Goal: Task Accomplishment & Management: Complete application form

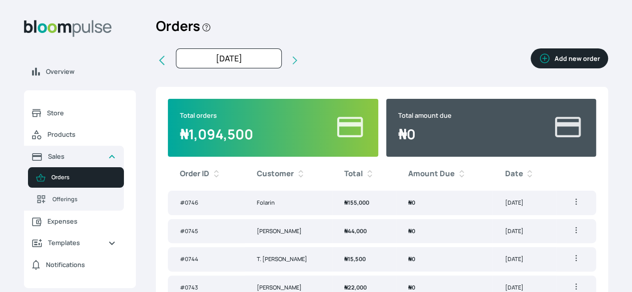
click at [533, 68] on button "Add new order" at bounding box center [569, 58] width 77 height 20
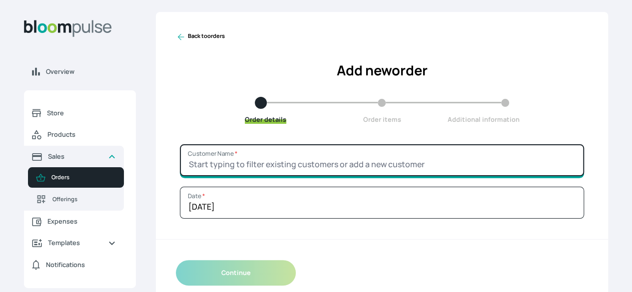
click at [408, 176] on input "Customer Name *" at bounding box center [382, 160] width 404 height 32
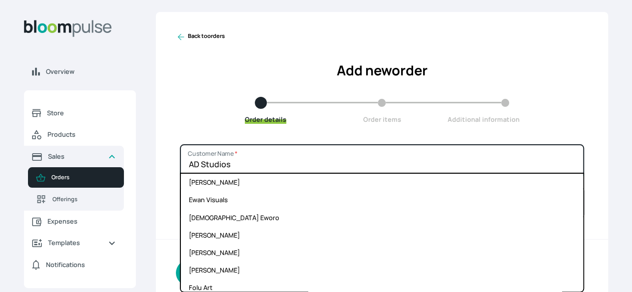
type input "AD Studios"
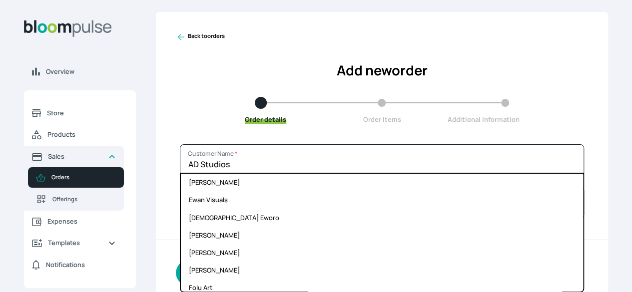
click at [534, 144] on div "Back to orders Add new order Order details Order items Additional information" at bounding box center [382, 78] width 452 height 132
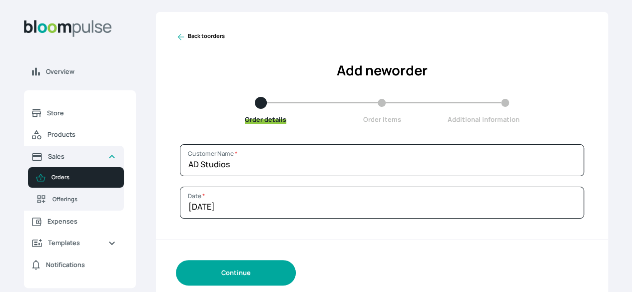
click at [296, 286] on button "Continue" at bounding box center [236, 272] width 120 height 25
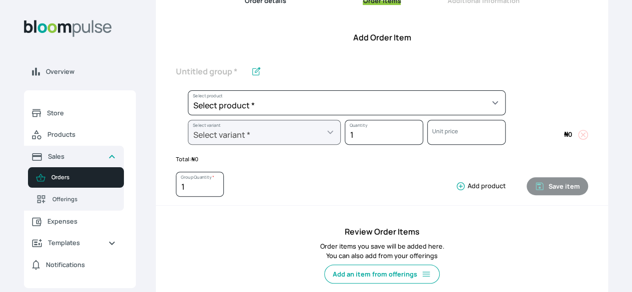
scroll to position [120, 0]
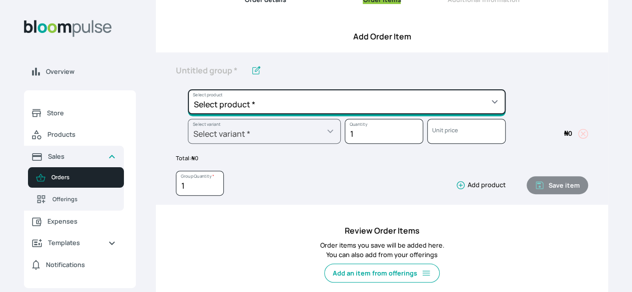
click at [402, 114] on select "Select product * Big Frame (Black) Canvas Print Canvas Stretching Certificate P…" at bounding box center [347, 101] width 318 height 25
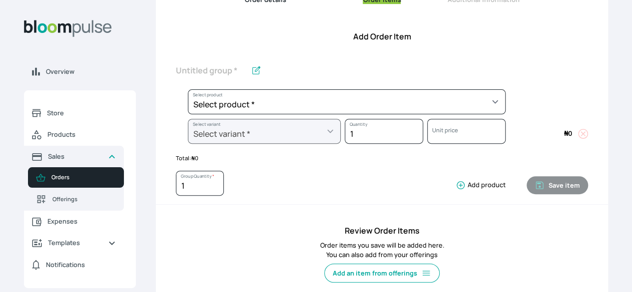
click at [543, 120] on div "Select product * Big Frame (Black) Canvas Print Canvas Stretching Certificate P…" at bounding box center [382, 128] width 452 height 152
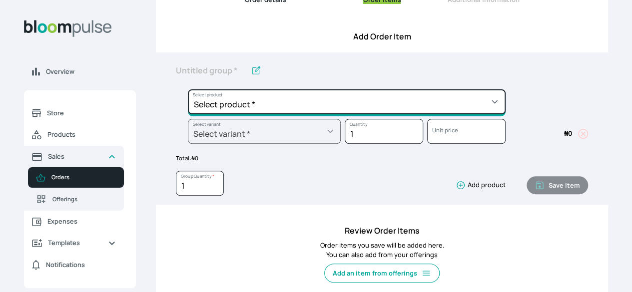
click at [419, 114] on select "Select product * Big Frame (Black) Canvas Print Canvas Stretching Certificate P…" at bounding box center [347, 101] width 318 height 25
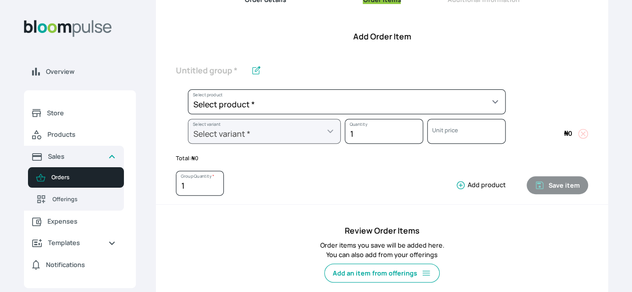
click at [549, 121] on div "Select product * Big Frame (Black) Canvas Print Canvas Stretching Certificate P…" at bounding box center [382, 128] width 452 height 152
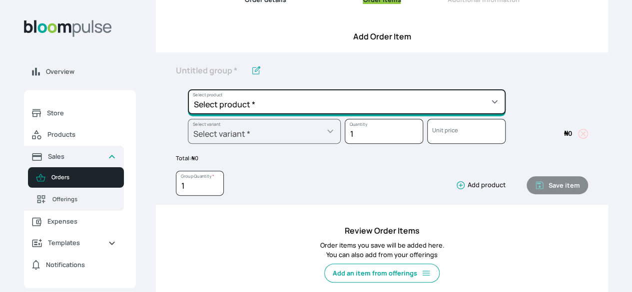
click at [440, 114] on select "Select product * Big Frame (Black) Canvas Print Canvas Stretching Certificate P…" at bounding box center [347, 101] width 318 height 25
select select "a9f19bd2-f1a8-4b74-ae51-3a75659f3a28"
click at [244, 107] on select "Select product * Big Frame (Black) Canvas Print Canvas Stretching Certificate P…" at bounding box center [347, 101] width 318 height 25
type input "Lustre Print - Standard"
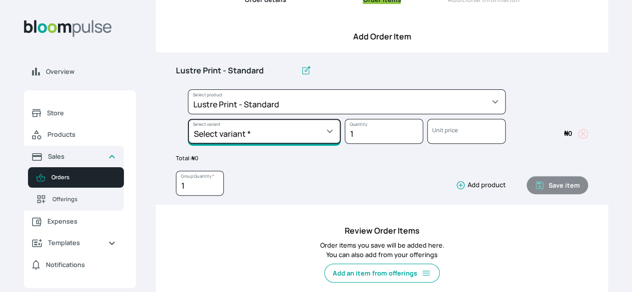
click at [337, 144] on select "Select variant * 10 by 10 10 by 12 10 by 15 10 by 16 11 by 12 11 by 14 11.7 by …" at bounding box center [264, 131] width 153 height 25
click at [341, 144] on select "Select variant * 10 by 10 10 by 12 10 by 15 10 by 16 11 by 12 11 by 14 11.7 by …" at bounding box center [264, 131] width 153 height 25
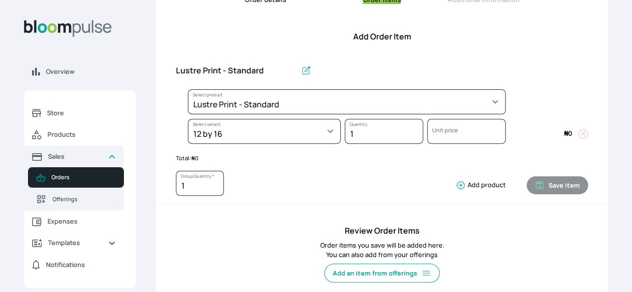
select select "a9f19bd2-f1a8-4b74-ae51-3a75659f3a28"
select select "5462bcb9-1a5c-419b-b577-8f517a143e1a"
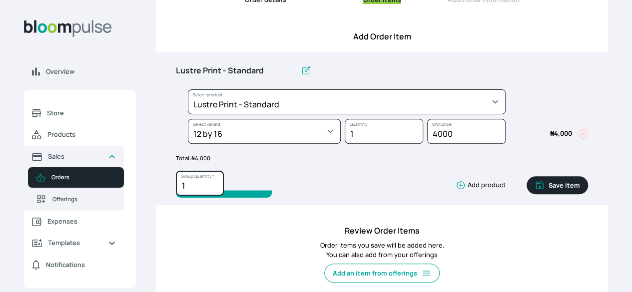
click at [224, 196] on input "1" at bounding box center [200, 183] width 48 height 25
type input "2"
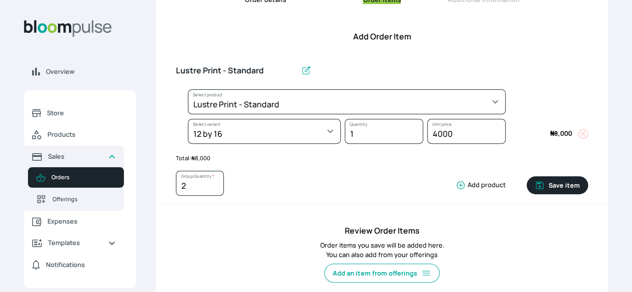
click at [400, 198] on div "2 Group Quantity * Add product" at bounding box center [341, 185] width 330 height 29
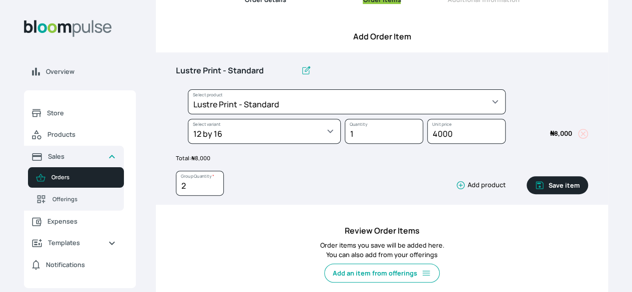
click at [452, 190] on button "Add product" at bounding box center [479, 185] width 54 height 10
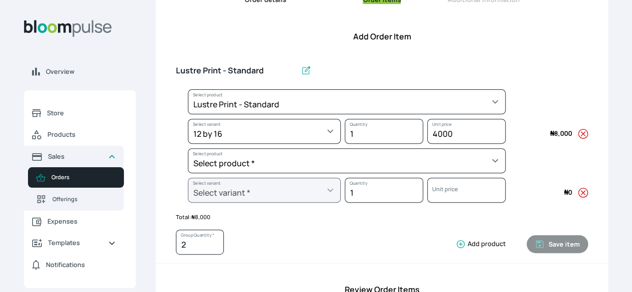
click at [533, 208] on div "Lustre Print - Standard Select product * Big Frame (Black) Canvas Print Canvas …" at bounding box center [382, 157] width 452 height 211
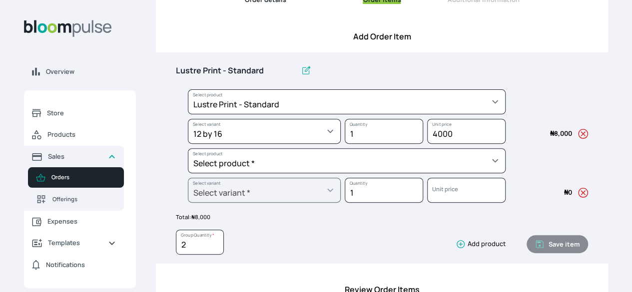
click at [578, 198] on icon "button" at bounding box center [583, 193] width 10 height 10
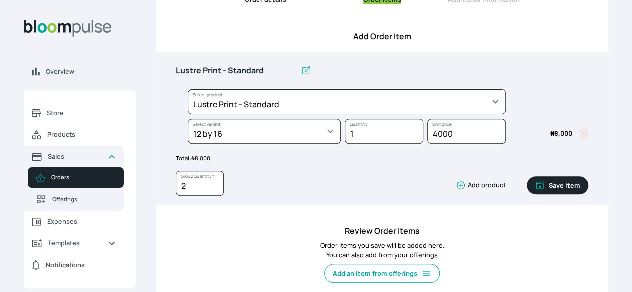
click at [527, 194] on button "Save item" at bounding box center [557, 185] width 61 height 18
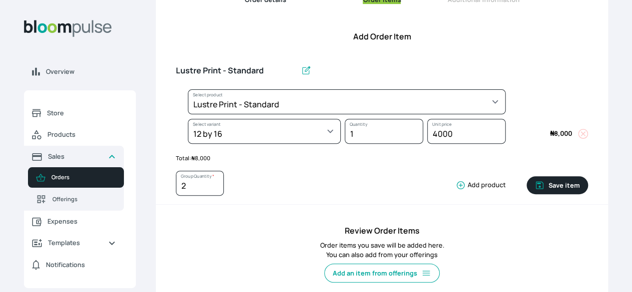
type input "1"
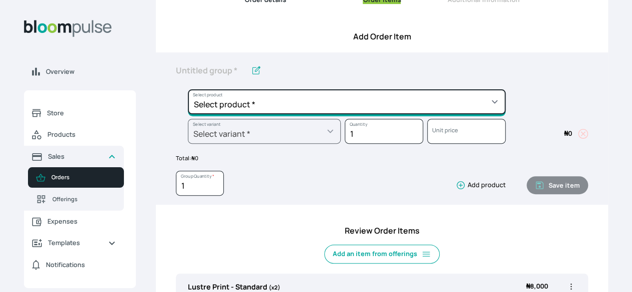
click at [313, 114] on select "Select product * Big Frame (Black) Canvas Print Canvas Stretching Certificate P…" at bounding box center [347, 101] width 318 height 25
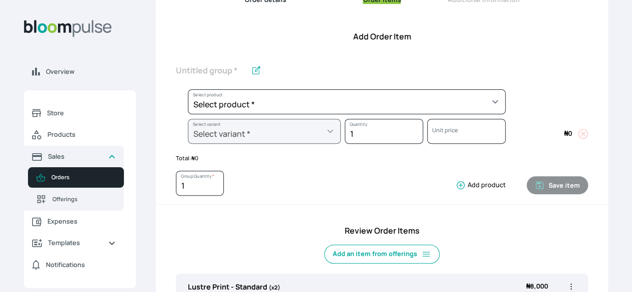
click at [497, 93] on div "Select product * Big Frame (Black) Canvas Print Canvas Stretching Certificate P…" at bounding box center [382, 130] width 412 height 140
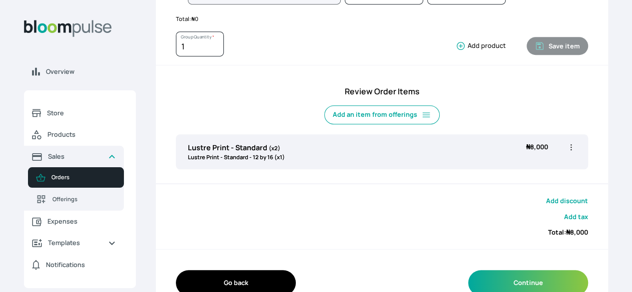
scroll to position [260, 0]
click at [566, 152] on icon "button" at bounding box center [571, 147] width 10 height 10
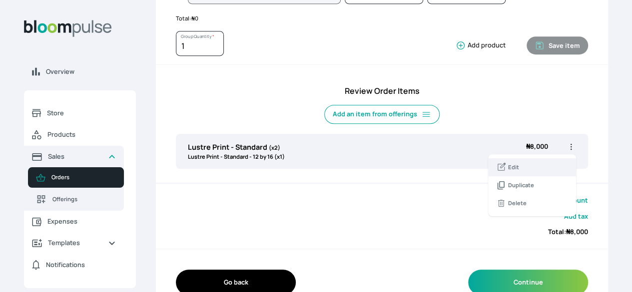
click at [496, 172] on span "Edit" at bounding box center [532, 167] width 72 height 10
type input "Lustre Print - Standard"
type input "2"
select select "a9f19bd2-f1a8-4b74-ae51-3a75659f3a28"
select select "5462bcb9-1a5c-419b-b577-8f517a143e1a"
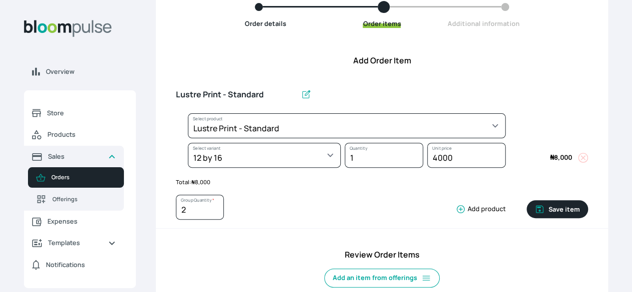
scroll to position [95, 0]
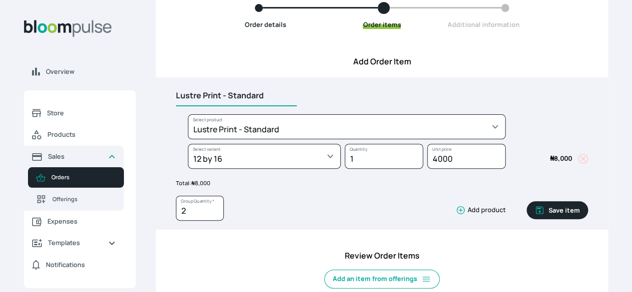
click at [297, 106] on input "Lustre Print - Standard" at bounding box center [236, 95] width 121 height 21
type input "L"
type input "Gallery Frame 12 x 16"
click at [527, 219] on button "Save item" at bounding box center [557, 210] width 61 height 18
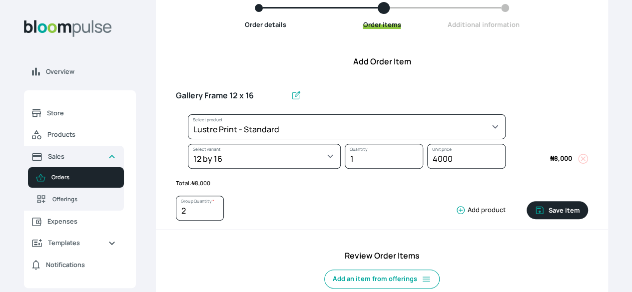
type input "1"
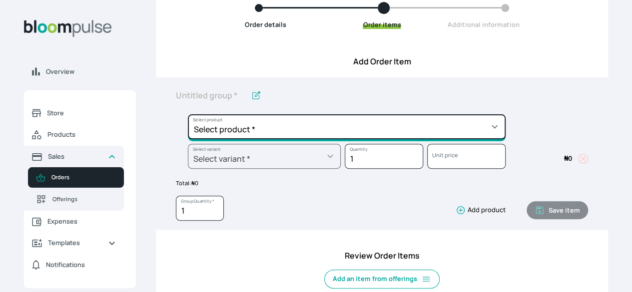
click at [365, 139] on select "Select product * Big Frame (Black) Canvas Print Canvas Stretching Certificate P…" at bounding box center [347, 126] width 318 height 25
select select "9ad63bc5-ced3-43c1-96e5-a90d5a13a887"
click at [244, 131] on select "Select product * Big Frame (Black) Canvas Print Canvas Stretching Certificate P…" at bounding box center [347, 126] width 318 height 25
type input "Lustre Print - PRO"
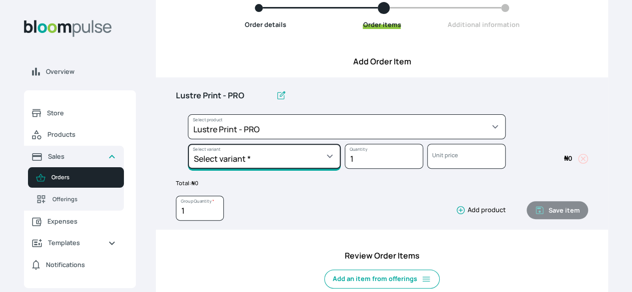
click at [335, 169] on select "Select variant * 10 by 10 10 by 12 10 by 15 10 by 16 11 by 12 11 by 14 11.7 by …" at bounding box center [264, 156] width 153 height 25
click at [339, 169] on select "Select variant * 10 by 10 10 by 12 10 by 15 10 by 16 11 by 12 11 by 14 11.7 by …" at bounding box center [264, 156] width 153 height 25
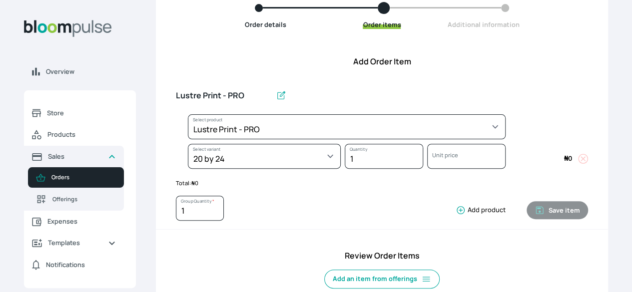
select select "9ad63bc5-ced3-43c1-96e5-a90d5a13a887"
select select "55db91e4-904c-4c3b-b61b-e4d0fe1651a7"
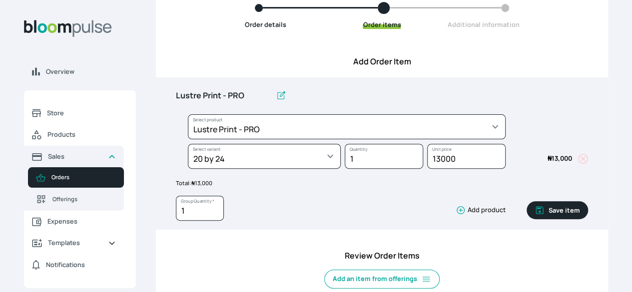
click at [453, 215] on button "Add product" at bounding box center [479, 210] width 54 height 10
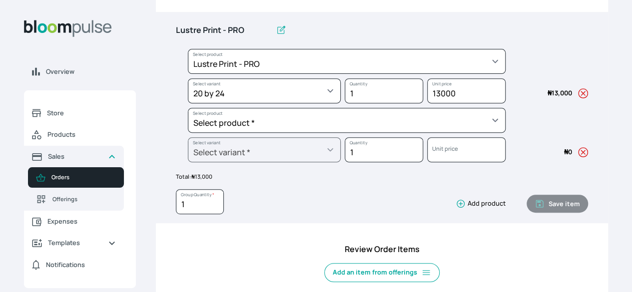
scroll to position [162, 0]
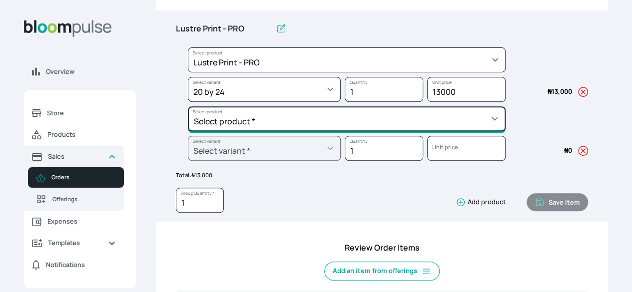
click at [374, 131] on select "Select product * Big Frame (Black) Canvas Print Canvas Stretching Certificate P…" at bounding box center [347, 118] width 318 height 25
select select "1ada926c-c874-41f4-b740-fe0d83d29fc9"
click at [244, 123] on select "Select product * Big Frame (Black) Canvas Print Canvas Stretching Certificate P…" at bounding box center [347, 118] width 318 height 25
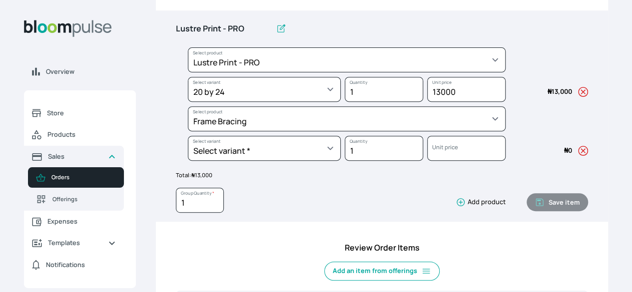
click at [578, 97] on icon "button" at bounding box center [583, 92] width 10 height 10
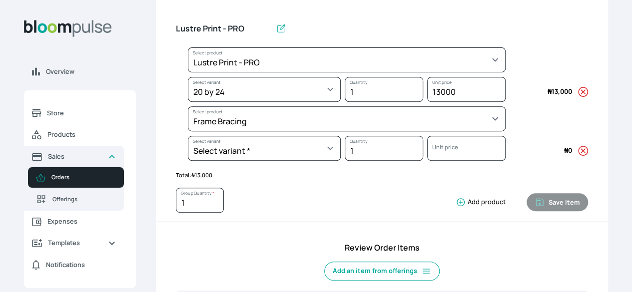
select select "1ada926c-c874-41f4-b740-fe0d83d29fc9"
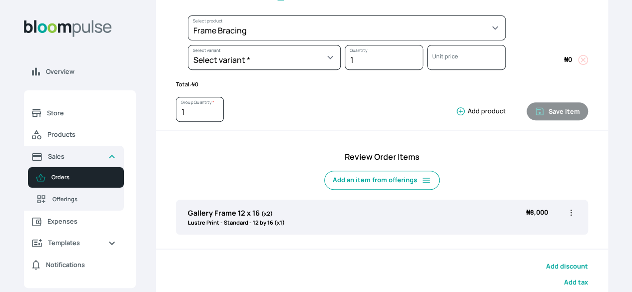
scroll to position [239, 0]
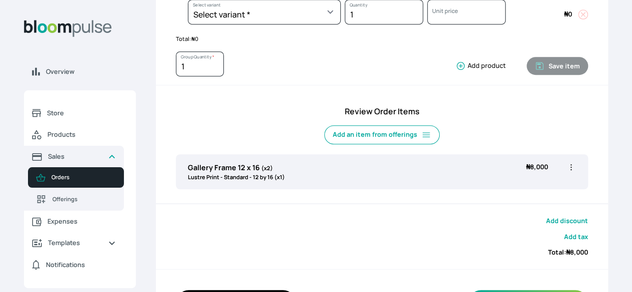
click at [571, 170] on icon "button" at bounding box center [571, 167] width 1 height 6
click at [496, 193] on span "Edit" at bounding box center [532, 188] width 72 height 10
type input "Gallery Frame 12 x 16"
type input "2"
select select "a9f19bd2-f1a8-4b74-ae51-3a75659f3a28"
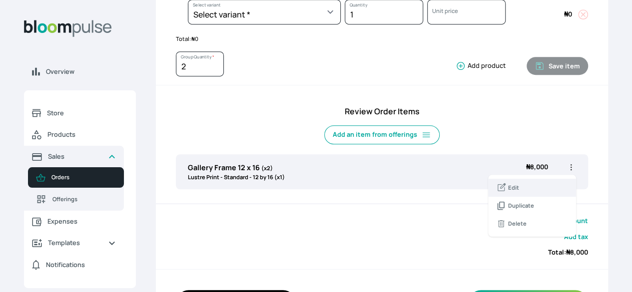
select select "5462bcb9-1a5c-419b-b577-8f517a143e1a"
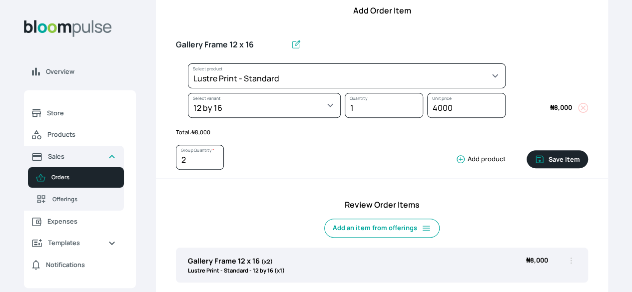
scroll to position [138, 0]
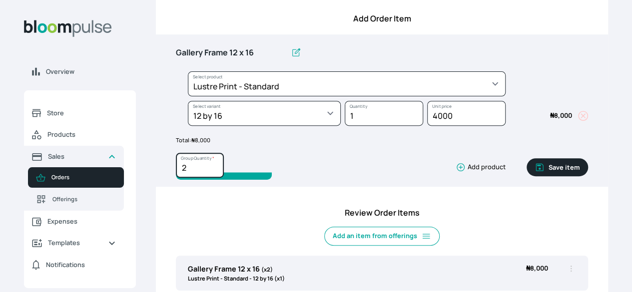
click at [224, 178] on input "2" at bounding box center [200, 165] width 48 height 25
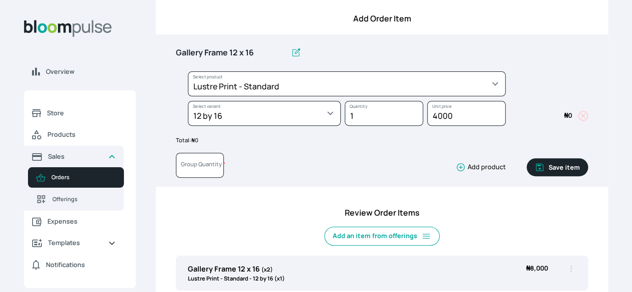
click at [456, 172] on icon "button" at bounding box center [461, 167] width 10 height 10
type input "0"
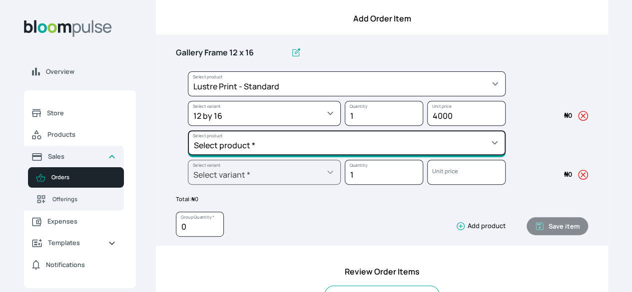
click at [427, 155] on select "Select product * Big Frame (Black) Canvas Print Canvas Stretching Certificate P…" at bounding box center [347, 142] width 318 height 25
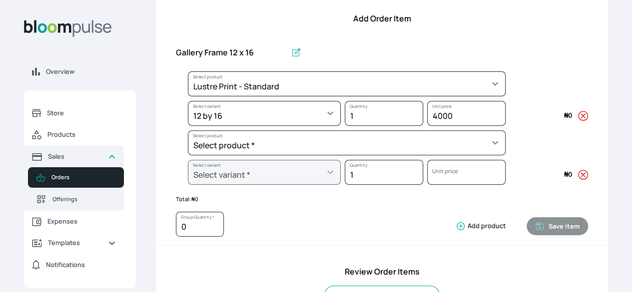
click at [535, 99] on div "Gallery Frame 12 x 16 Select product * Big Frame (Black) Canvas Print Canvas St…" at bounding box center [382, 139] width 452 height 211
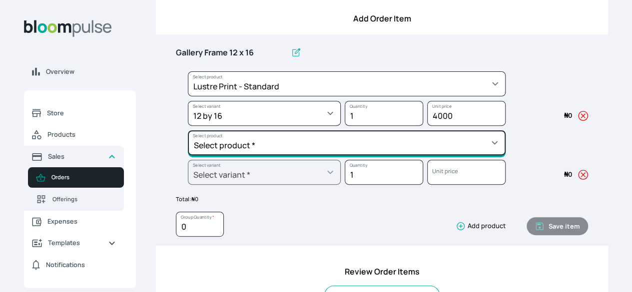
click at [393, 155] on select "Select product * Big Frame (Black) Canvas Print Canvas Stretching Certificate P…" at bounding box center [347, 142] width 318 height 25
select select "5fa67804-61d7-459d-93b4-9e8949636f1b"
click at [244, 147] on select "Select product * Big Frame (Black) Canvas Print Canvas Stretching Certificate P…" at bounding box center [347, 142] width 318 height 25
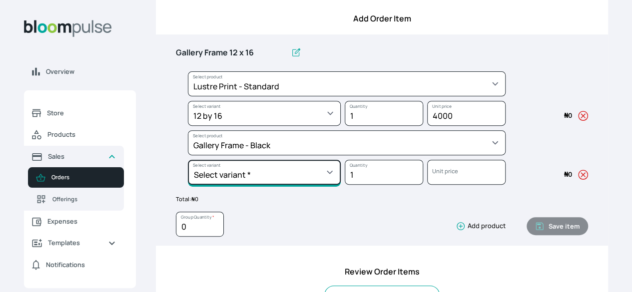
click at [341, 185] on select "Select variant * 10 by 10 10 by 12 10 by 13 10 by 15 10 by 16 11 by 12 11 by 14…" at bounding box center [264, 172] width 153 height 25
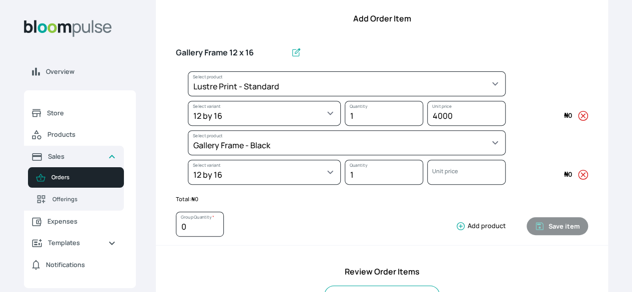
select select "5fa67804-61d7-459d-93b4-9e8949636f1b"
select select "cc49fcbb-ce8f-4c01-9f58-b109c0a62ea3"
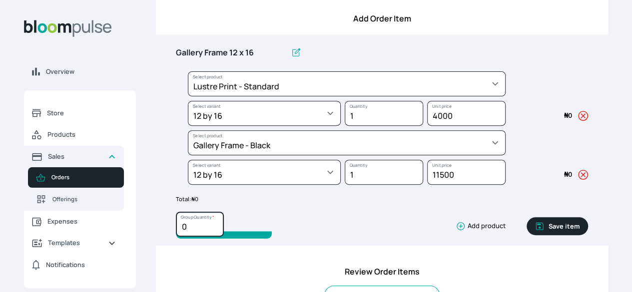
click at [224, 237] on input "0" at bounding box center [200, 224] width 48 height 25
type input "2"
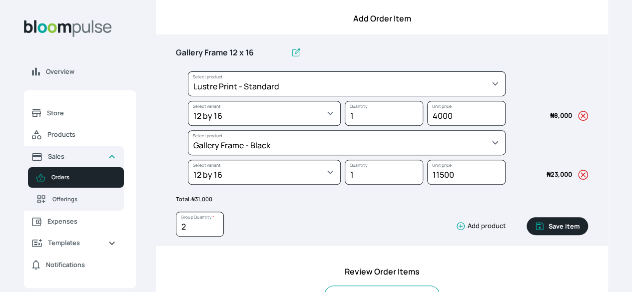
click at [527, 235] on button "Save item" at bounding box center [557, 226] width 61 height 18
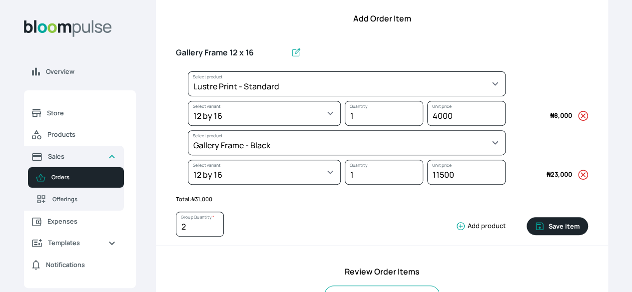
type input "1"
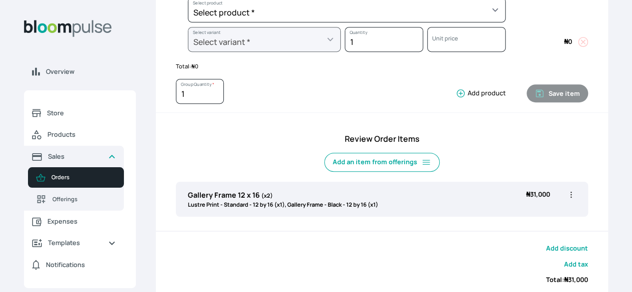
scroll to position [210, 0]
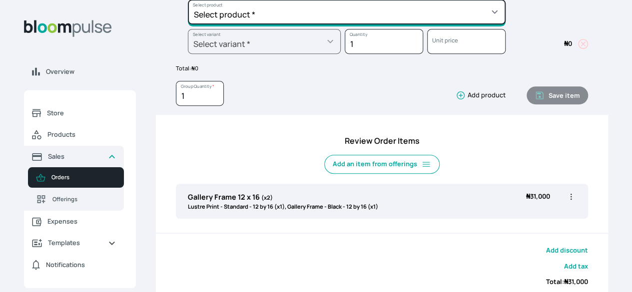
click at [430, 24] on select "Select product * Big Frame (Black) Canvas Print Canvas Stretching Certificate P…" at bounding box center [347, 12] width 318 height 25
select select "9ad63bc5-ced3-43c1-96e5-a90d5a13a887"
click at [244, 16] on select "Select product * Big Frame (Black) Canvas Print Canvas Stretching Certificate P…" at bounding box center [347, 12] width 318 height 25
type input "Lustre Print - PRO"
click at [367, 24] on select "Select product * Big Frame (Black) Canvas Print Canvas Stretching Certificate P…" at bounding box center [347, 12] width 318 height 25
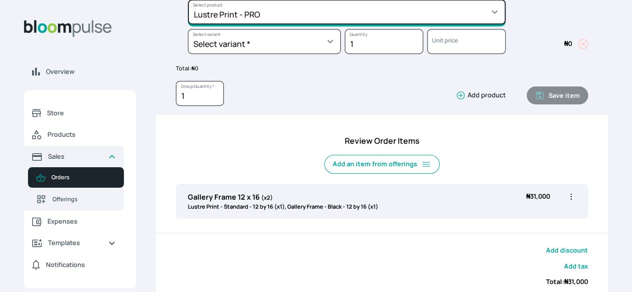
select select "a9f19bd2-f1a8-4b74-ae51-3a75659f3a28"
click at [244, 16] on select "Select product * Big Frame (Black) Canvas Print Canvas Stretching Certificate P…" at bounding box center [347, 12] width 318 height 25
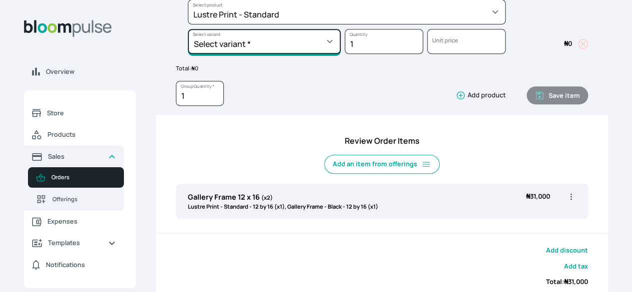
click at [341, 54] on select "Select variant * 10 by 10 10 by 12 10 by 15 10 by 16 11 by 12 11 by 14 11.7 by …" at bounding box center [264, 41] width 153 height 25
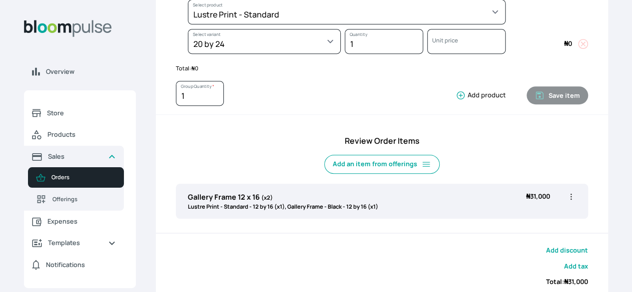
select select "a9f19bd2-f1a8-4b74-ae51-3a75659f3a28"
select select "a8c357e7-1da2-4618-afaf-af01fb058997"
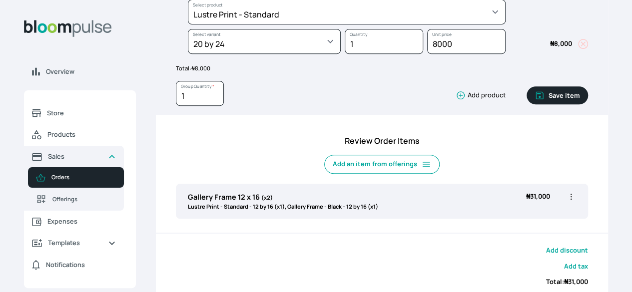
click at [452, 100] on button "Add product" at bounding box center [479, 95] width 54 height 10
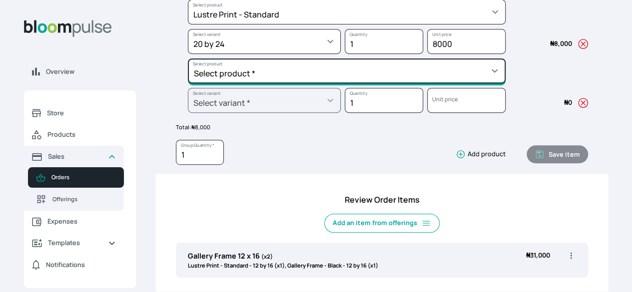
click at [375, 83] on select "Select product * Big Frame (Black) Canvas Print Canvas Stretching Certificate P…" at bounding box center [347, 70] width 318 height 25
click at [405, 83] on select "Select product * Big Frame (Black) Canvas Print Canvas Stretching Certificate P…" at bounding box center [347, 70] width 318 height 25
click at [244, 75] on select "Select product * Big Frame (Black) Canvas Print Canvas Stretching Certificate P…" at bounding box center [347, 70] width 318 height 25
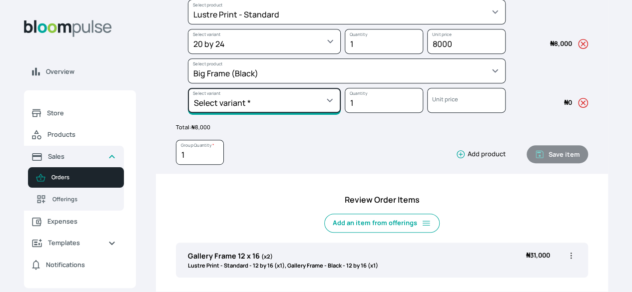
click at [340, 113] on select "Select variant * 30 by 36 30 by 40 36 by 36 36 by 44 36 by 48 40 by 60 48 by 30…" at bounding box center [264, 100] width 153 height 25
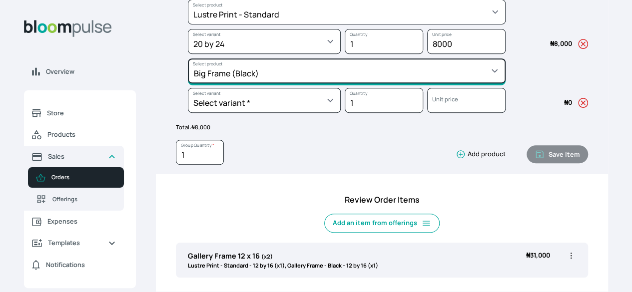
click at [415, 83] on select "Select product * Big Frame (Black) Canvas Print Canvas Stretching Certificate P…" at bounding box center [347, 70] width 318 height 25
select select "5fa67804-61d7-459d-93b4-9e8949636f1b"
click at [244, 75] on select "Select product * Big Frame (Black) Canvas Print Canvas Stretching Certificate P…" at bounding box center [347, 70] width 318 height 25
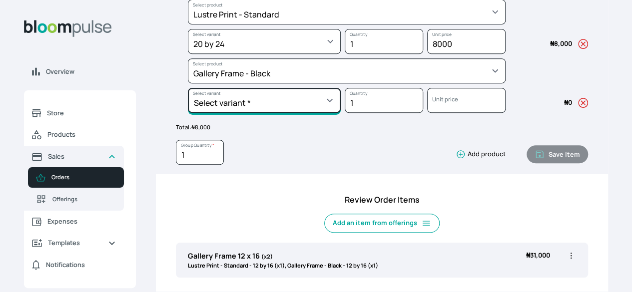
click at [338, 113] on select "Select variant * 10 by 10 10 by 12 10 by 13 10 by 15 10 by 16 11 by 12 11 by 14…" at bounding box center [264, 100] width 153 height 25
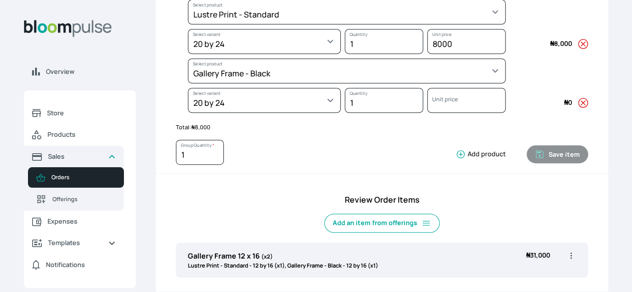
select select "5fa67804-61d7-459d-93b4-9e8949636f1b"
select select "1ecfc3b5-3be9-46ee-897f-6f87ebeafc07"
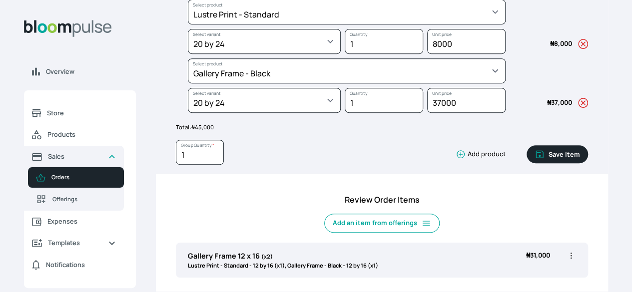
click at [527, 163] on button "Save item" at bounding box center [557, 154] width 61 height 18
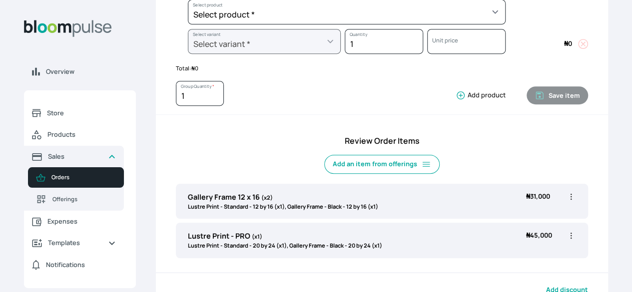
click at [571, 239] on icon "button" at bounding box center [571, 236] width 1 height 6
click at [496, 262] on span "Edit" at bounding box center [532, 257] width 72 height 10
type input "Lustre Print - PRO"
select select "a9f19bd2-f1a8-4b74-ae51-3a75659f3a28"
select select "a8c357e7-1da2-4618-afaf-af01fb058997"
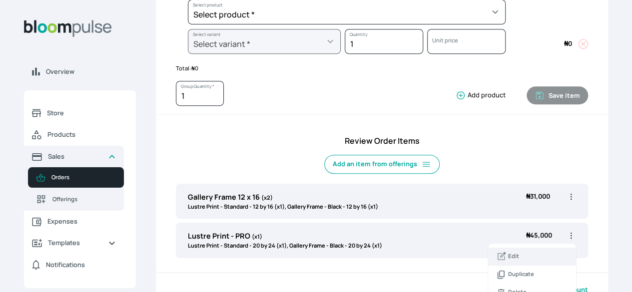
select select "5fa67804-61d7-459d-93b4-9e8949636f1b"
select select "1ecfc3b5-3be9-46ee-897f-6f87ebeafc07"
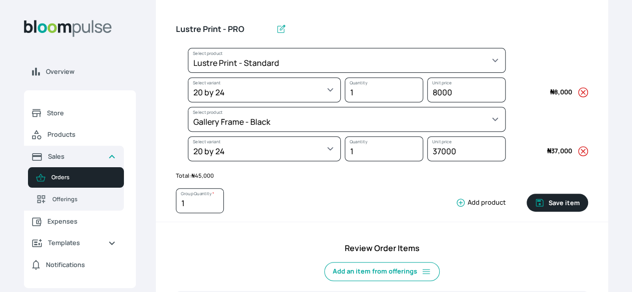
scroll to position [157, 0]
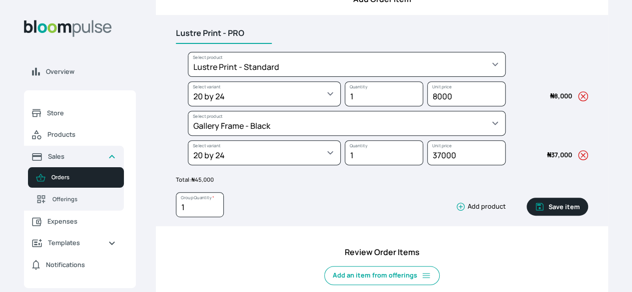
click at [272, 44] on input "Lustre Print - PRO" at bounding box center [224, 33] width 96 height 21
type input "L"
type input "Gallery Frame 20 x 40"
click at [527, 216] on button "Save item" at bounding box center [557, 207] width 61 height 18
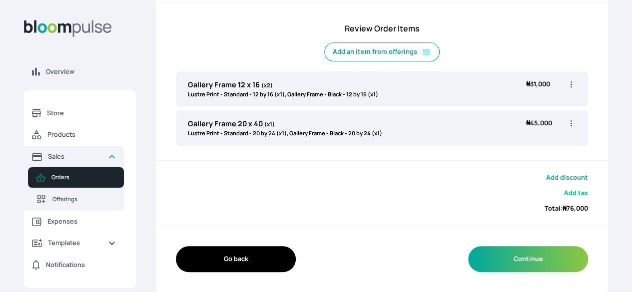
scroll to position [338, 0]
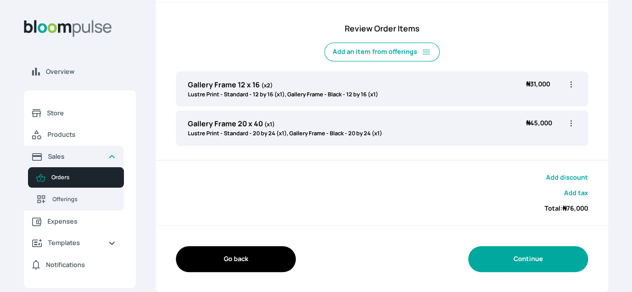
click at [491, 264] on button "Continue" at bounding box center [528, 258] width 120 height 25
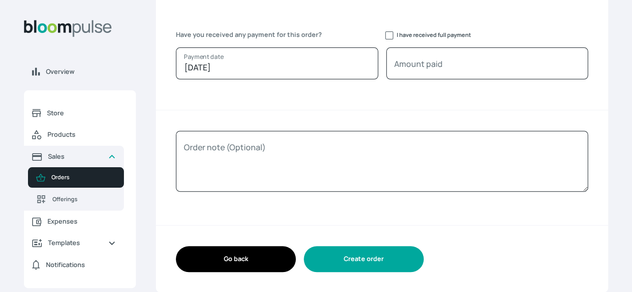
click at [424, 265] on button "Create order" at bounding box center [364, 258] width 120 height 25
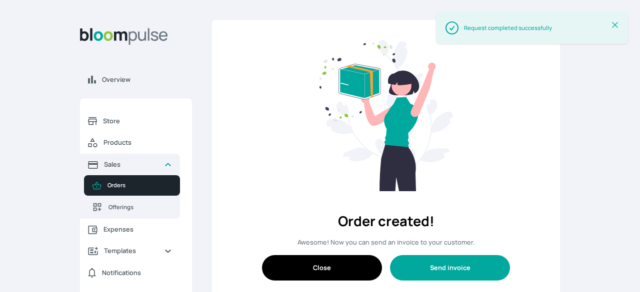
click at [467, 255] on button "Send invoice" at bounding box center [450, 267] width 120 height 25
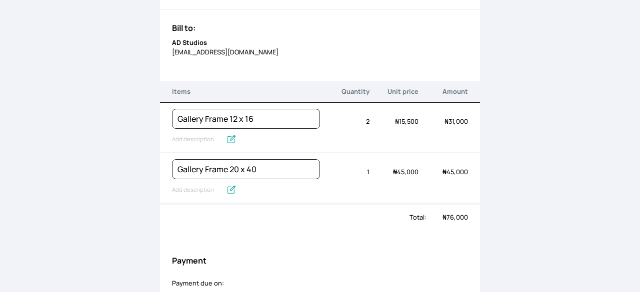
scroll to position [75, 0]
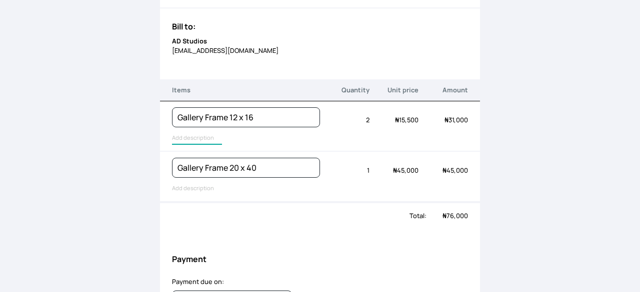
click at [197, 140] on input "text" at bounding box center [197, 138] width 50 height 13
type input "Lustre Print - Standard, Gallery Frame - Black"
click at [198, 188] on input "text" at bounding box center [197, 188] width 50 height 13
type input "Lustre Print - Standard, Gallery Frame - Black"
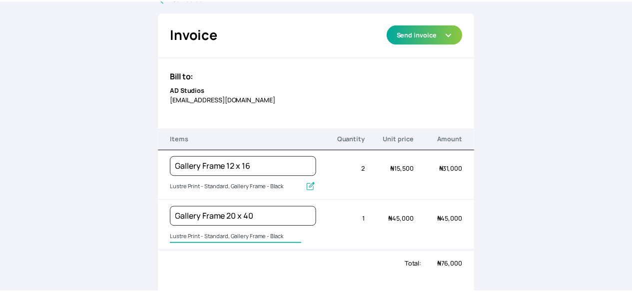
scroll to position [0, 0]
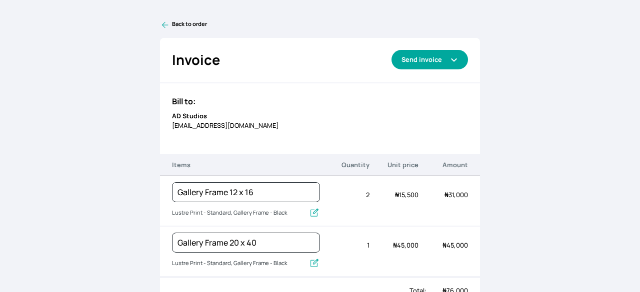
click at [435, 68] on button "Send invoice" at bounding box center [429, 59] width 76 height 19
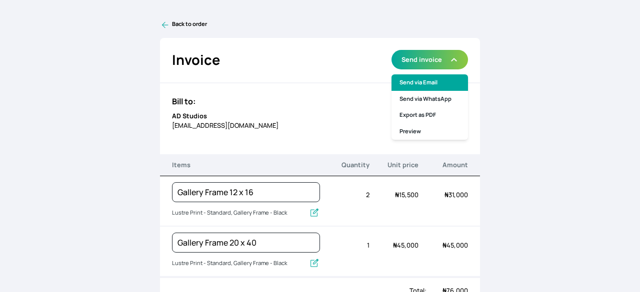
click at [434, 84] on link "Send via Email" at bounding box center [429, 82] width 76 height 16
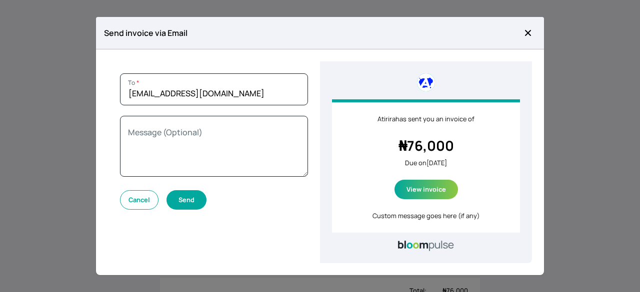
click at [195, 200] on button "Send" at bounding box center [186, 199] width 40 height 19
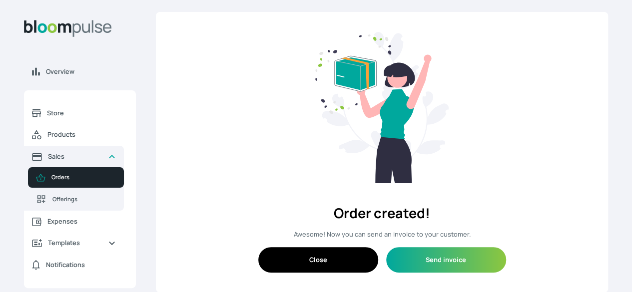
click at [116, 182] on span "Orders" at bounding box center [83, 177] width 64 height 8
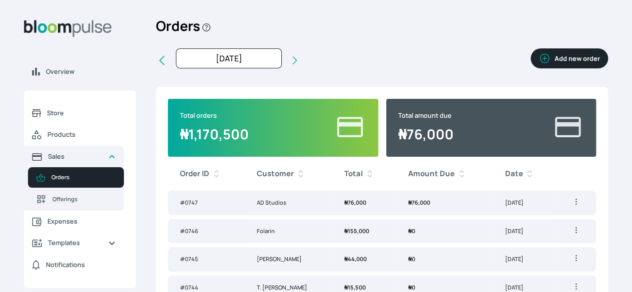
click at [332, 215] on td "AD Studios" at bounding box center [288, 203] width 87 height 24
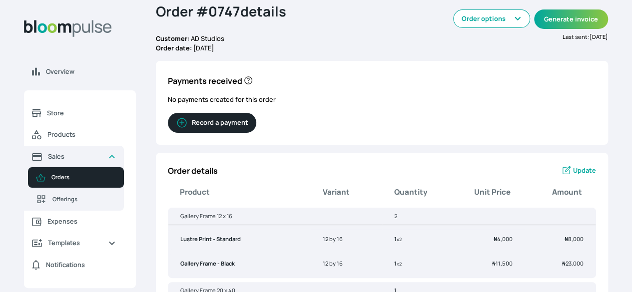
scroll to position [35, 0]
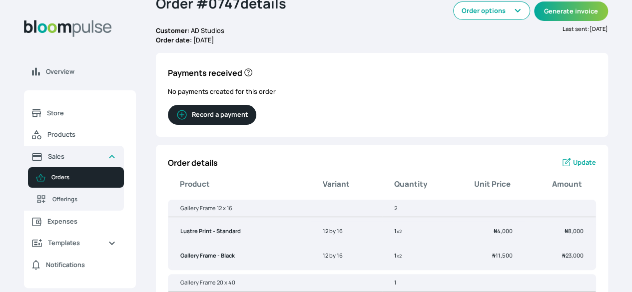
click at [116, 182] on span "Orders" at bounding box center [83, 177] width 64 height 8
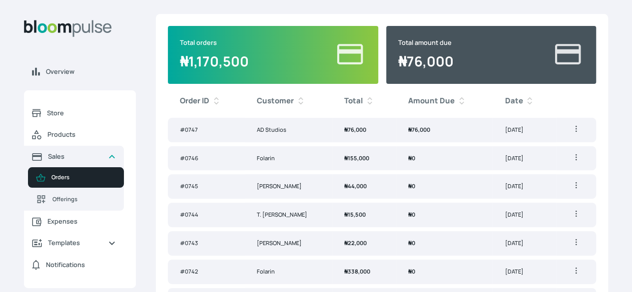
scroll to position [73, 0]
